Goal: Task Accomplishment & Management: Manage account settings

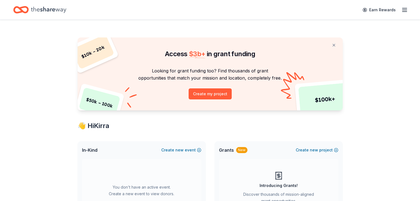
click at [402, 12] on line "button" at bounding box center [404, 12] width 4 height 0
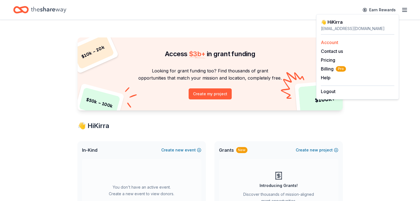
click at [337, 44] on link "Account" at bounding box center [329, 43] width 17 height 6
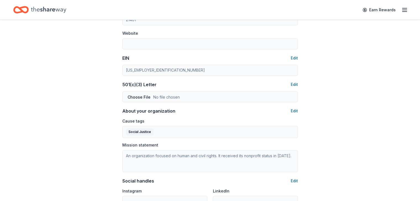
scroll to position [242, 0]
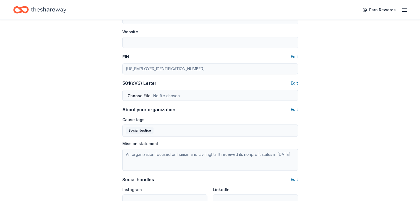
click at [52, 65] on div "Account About me Profile Edit First name Kirra Last name [PERSON_NAME] Role Boa…" at bounding box center [210, 24] width 420 height 493
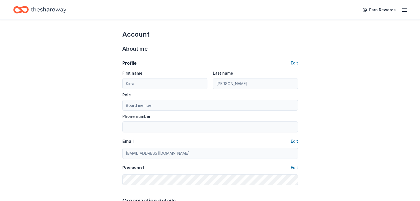
scroll to position [0, 0]
click at [401, 10] on icon "button" at bounding box center [404, 10] width 7 height 7
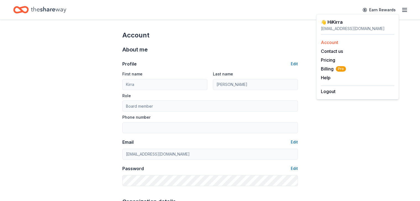
click at [333, 41] on link "Account" at bounding box center [329, 43] width 17 height 6
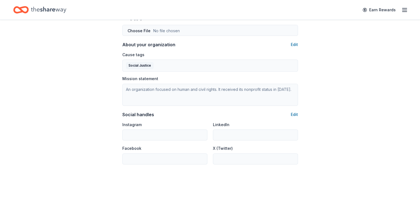
scroll to position [316, 0]
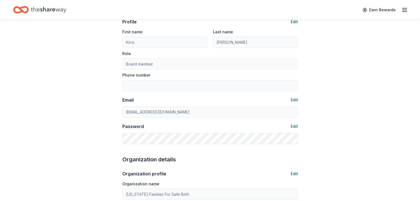
scroll to position [0, 0]
